Goal: Task Accomplishment & Management: Manage account settings

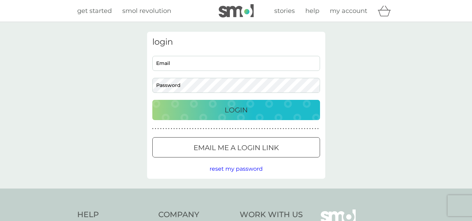
type input "glepter@gmail.com"
click at [222, 110] on div "Login" at bounding box center [236, 109] width 154 height 11
